Goal: Browse casually: Explore the website without a specific task or goal

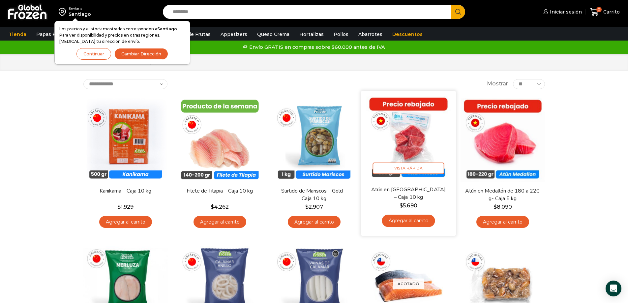
click at [401, 131] on img at bounding box center [408, 138] width 85 height 85
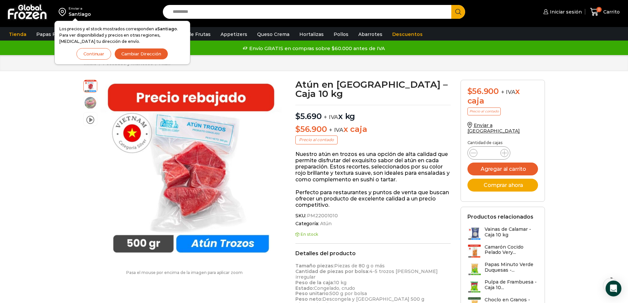
scroll to position [0, 0]
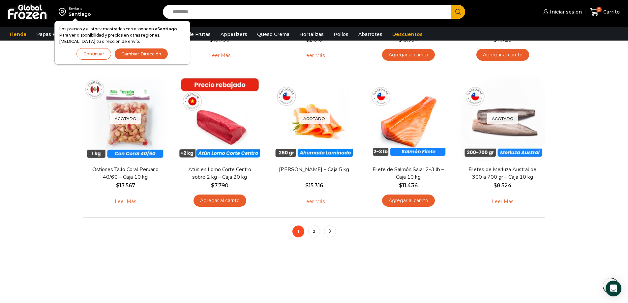
scroll to position [461, 0]
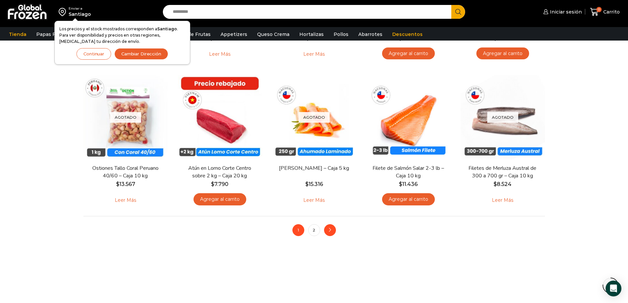
click at [329, 231] on icon "next" at bounding box center [330, 230] width 4 height 4
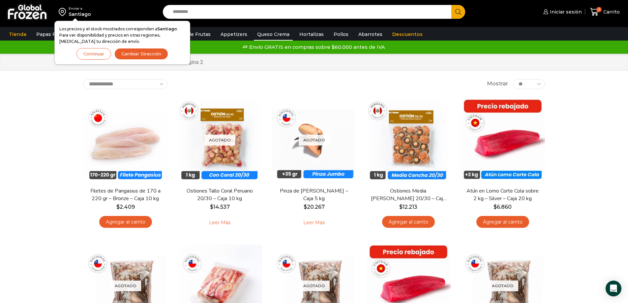
click at [270, 31] on link "Queso Crema" at bounding box center [273, 34] width 39 height 13
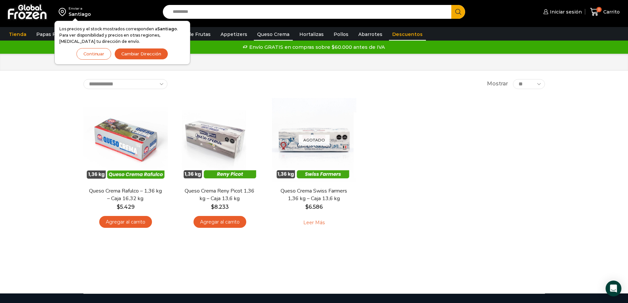
click at [392, 31] on link "Descuentos" at bounding box center [407, 34] width 37 height 13
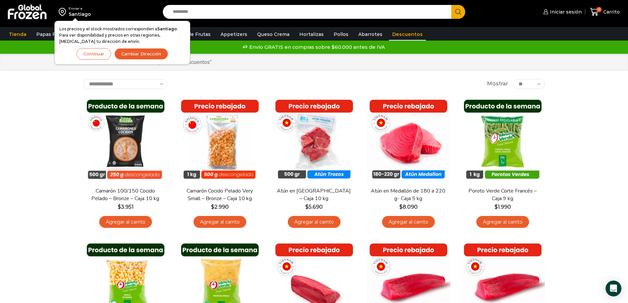
click at [96, 54] on button "Continuar" at bounding box center [93, 54] width 35 height 12
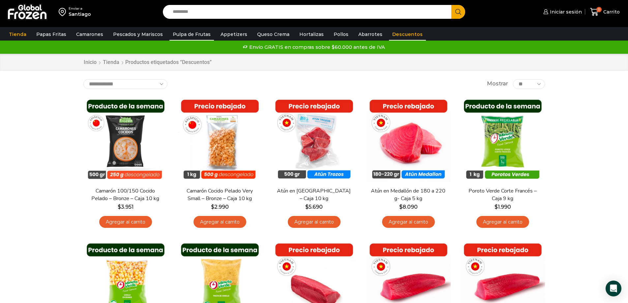
click at [188, 38] on link "Pulpa de Frutas" at bounding box center [191, 34] width 44 height 13
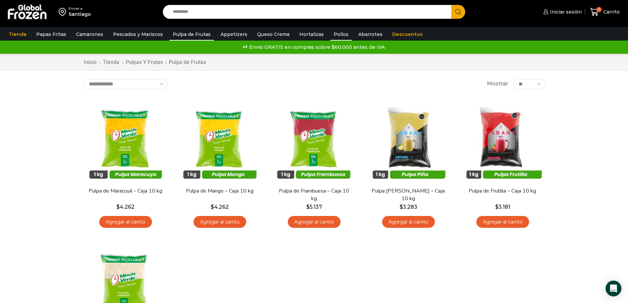
click at [330, 31] on link "Pollos" at bounding box center [340, 34] width 21 height 13
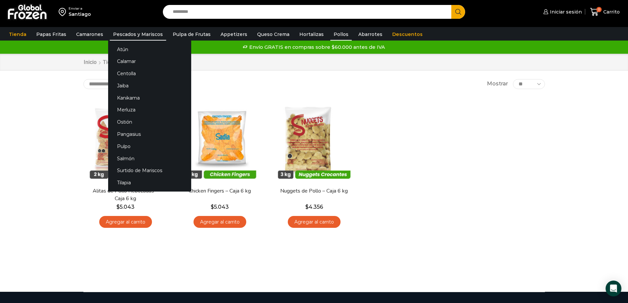
click at [132, 29] on link "Pescados y Mariscos" at bounding box center [138, 34] width 56 height 13
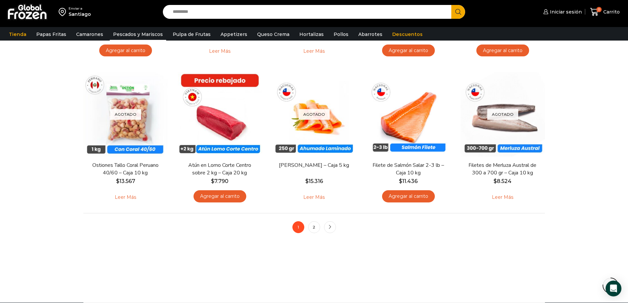
scroll to position [461, 0]
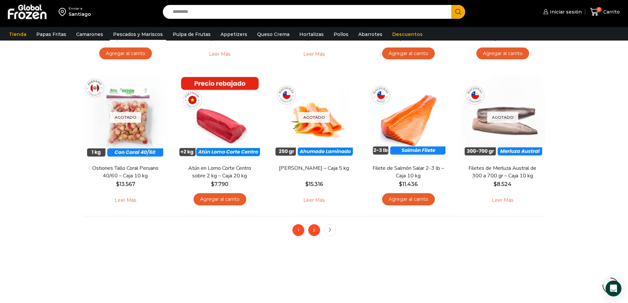
click at [317, 229] on link "2" at bounding box center [314, 230] width 12 height 12
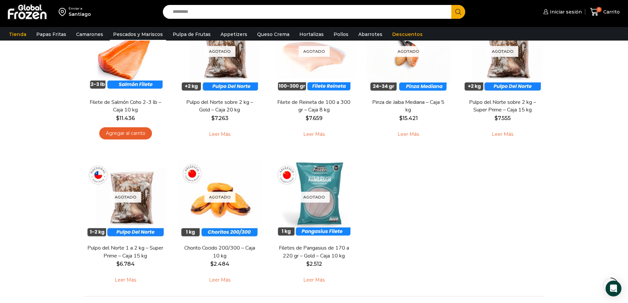
scroll to position [395, 0]
